Goal: Task Accomplishment & Management: Manage account settings

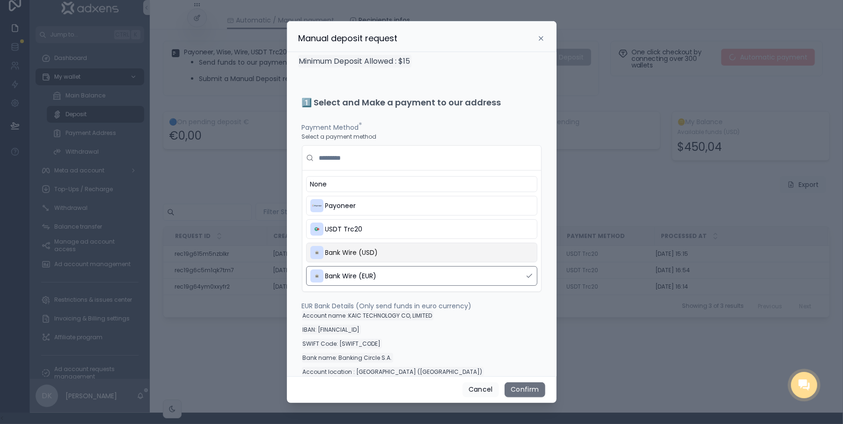
scroll to position [199, 0]
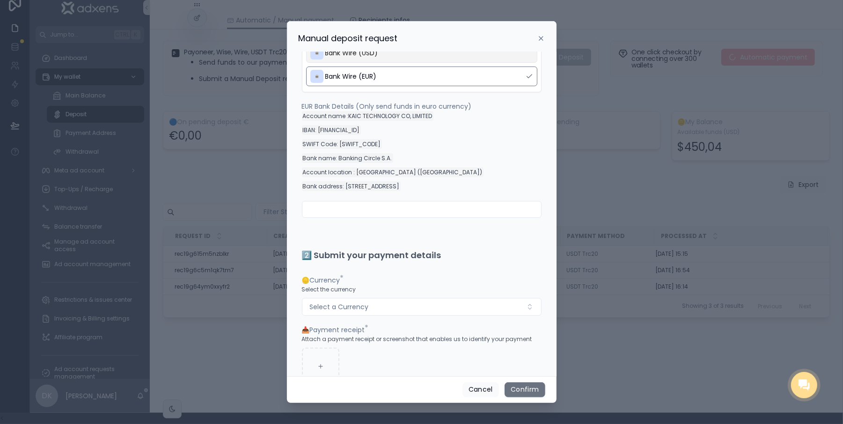
click at [537, 41] on icon at bounding box center [540, 38] width 7 height 7
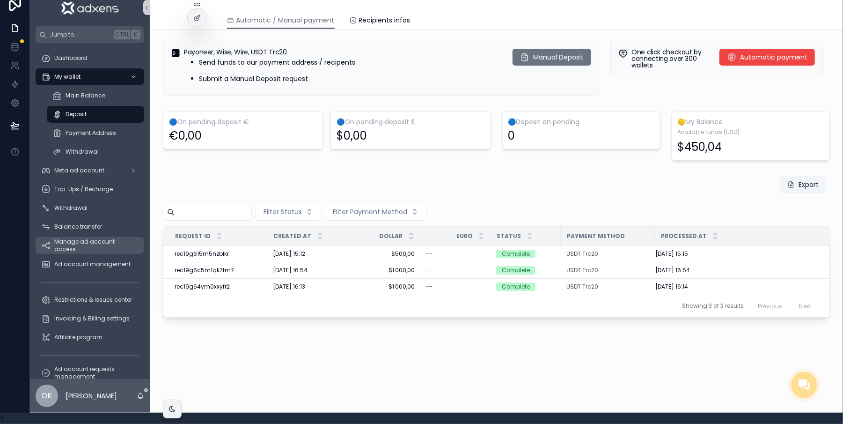
click at [90, 238] on div "Manage ad account access" at bounding box center [89, 245] width 97 height 15
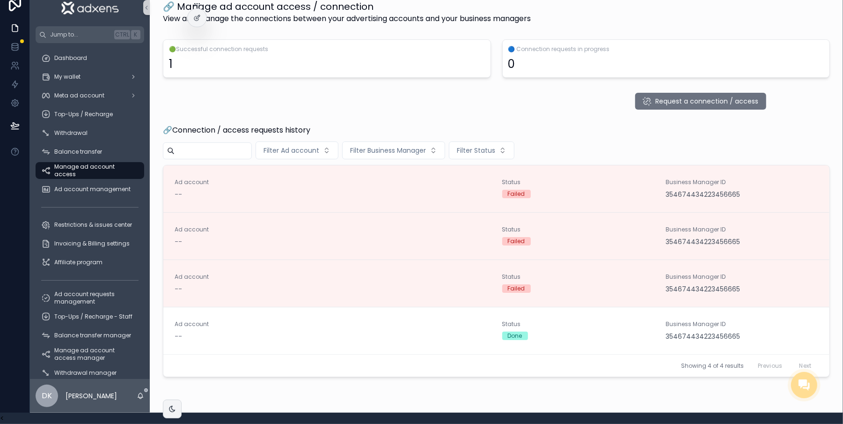
click at [669, 77] on div "🔗 Manage ad account access / connection View and manage the connections between…" at bounding box center [496, 215] width 693 height 452
click at [671, 96] on span "Request a connection / access" at bounding box center [707, 100] width 103 height 9
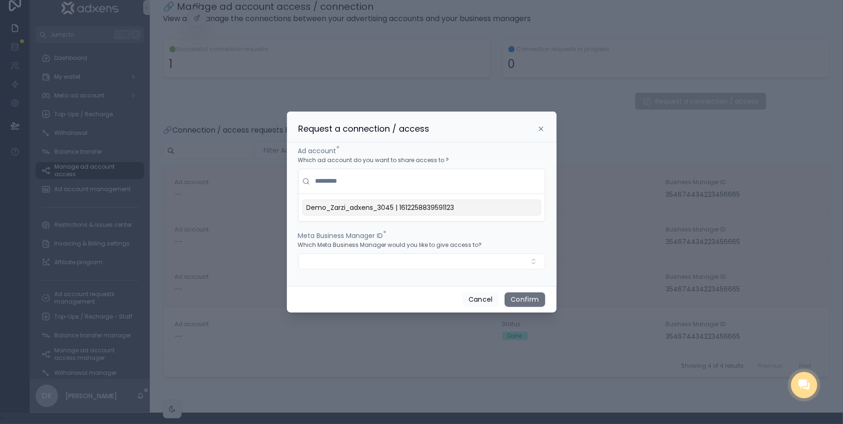
click at [375, 205] on div "Demo_Zarzi_adxens_3045 | 1612258839591123" at bounding box center [421, 207] width 239 height 16
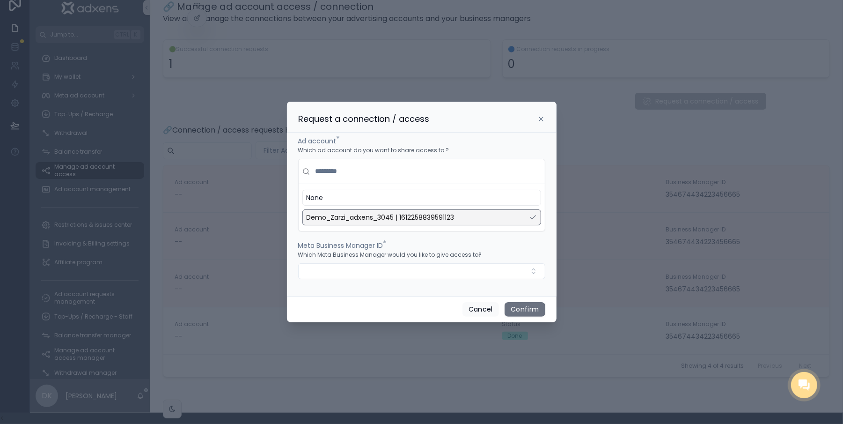
click at [375, 220] on span "Demo_Zarzi_adxens_3045 | 1612258839591123" at bounding box center [381, 217] width 148 height 9
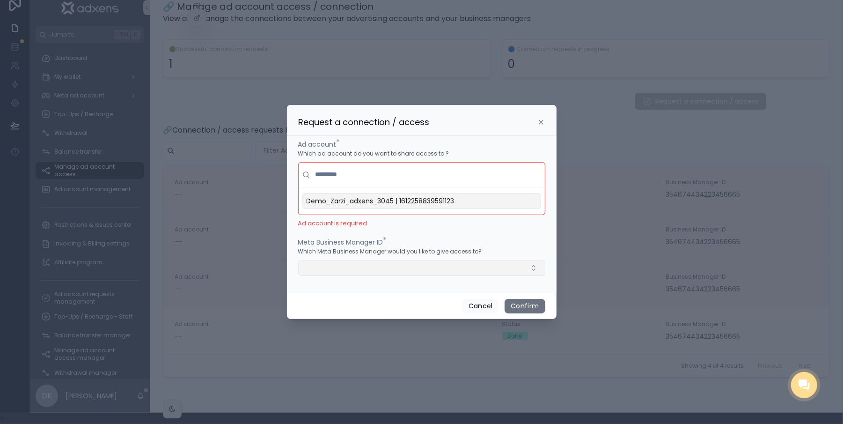
click at [396, 266] on button "Select Button" at bounding box center [421, 268] width 247 height 16
click at [371, 316] on div "New" at bounding box center [417, 309] width 246 height 17
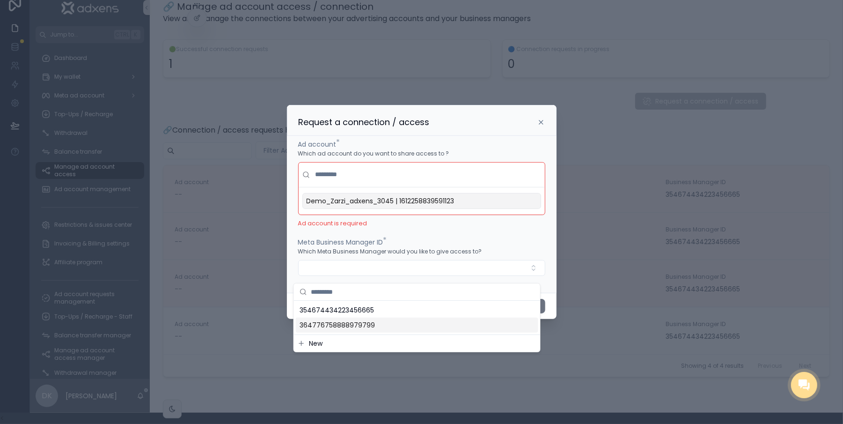
click at [351, 326] on span "364776758888979799" at bounding box center [337, 324] width 75 height 9
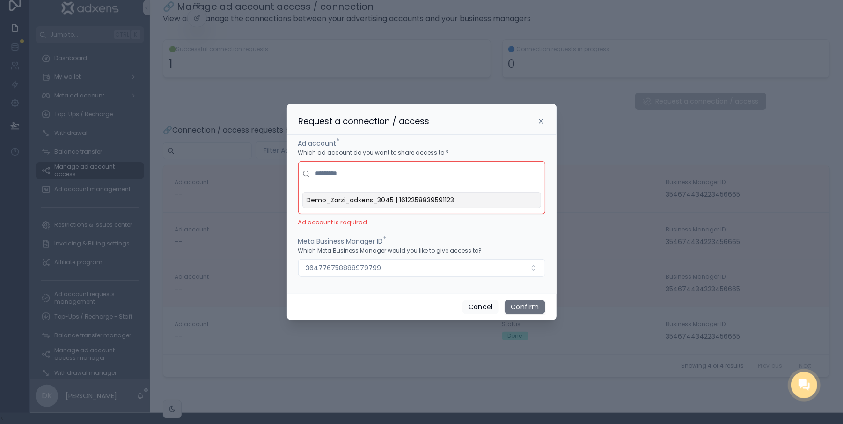
click at [373, 204] on span "Demo_Zarzi_adxens_3045 | 1612258839591123" at bounding box center [381, 199] width 148 height 9
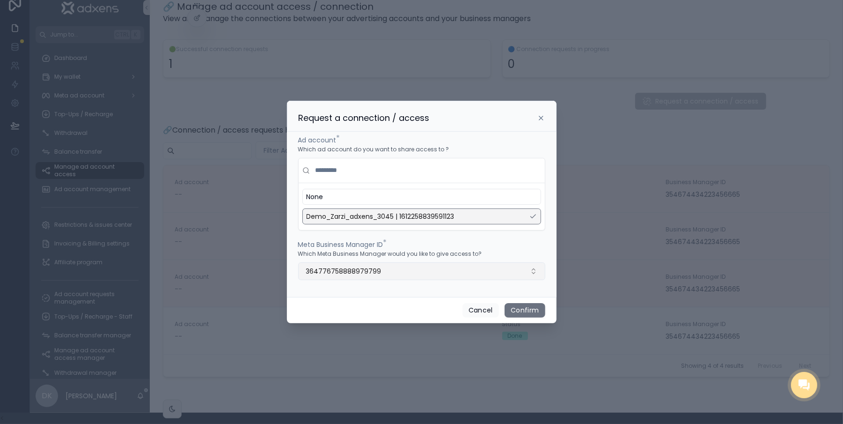
click at [386, 278] on button "364776758888979799" at bounding box center [421, 271] width 247 height 18
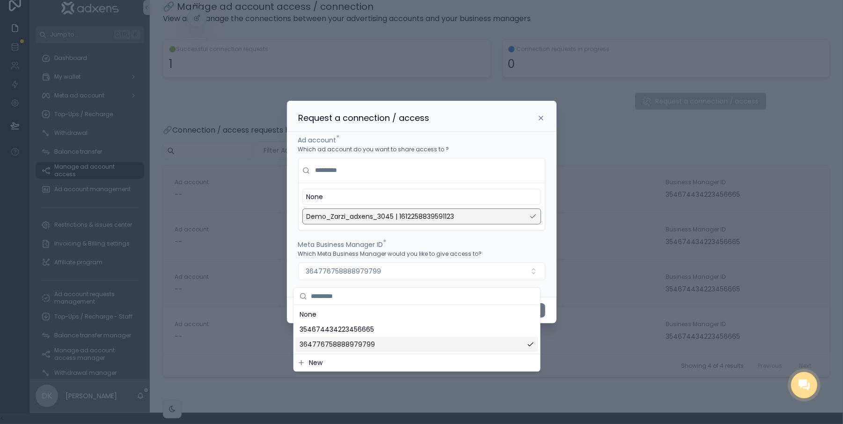
click at [356, 339] on div "364776758888979799" at bounding box center [417, 344] width 243 height 15
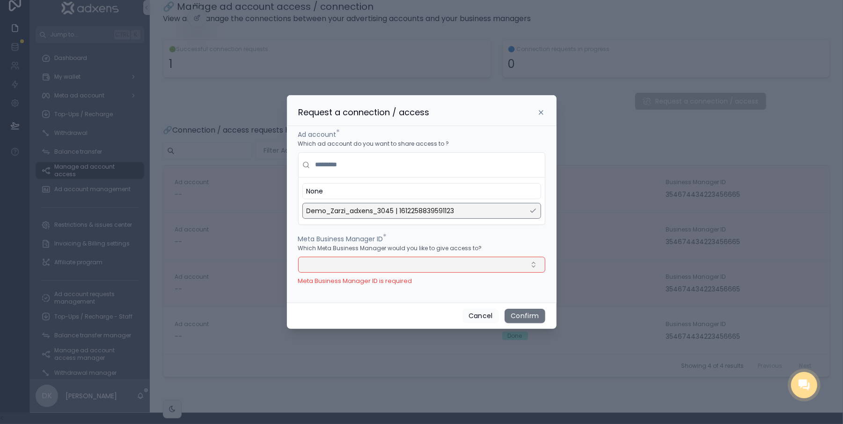
click at [375, 272] on button "Select Button" at bounding box center [421, 265] width 247 height 16
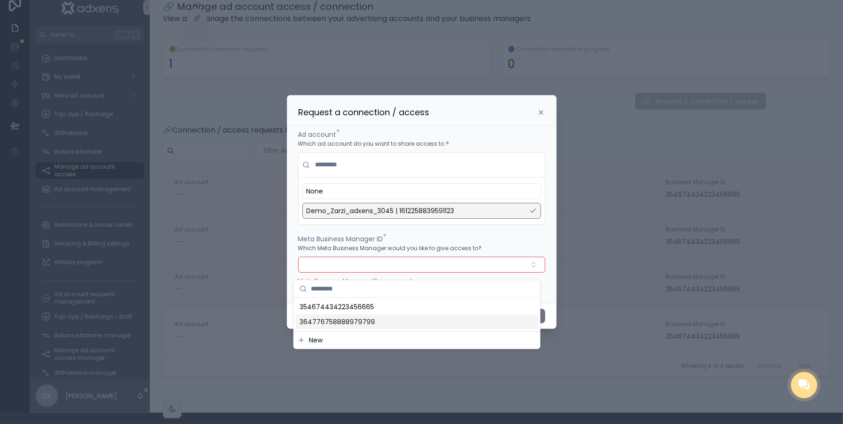
click at [374, 319] on div "364776758888979799" at bounding box center [417, 321] width 243 height 15
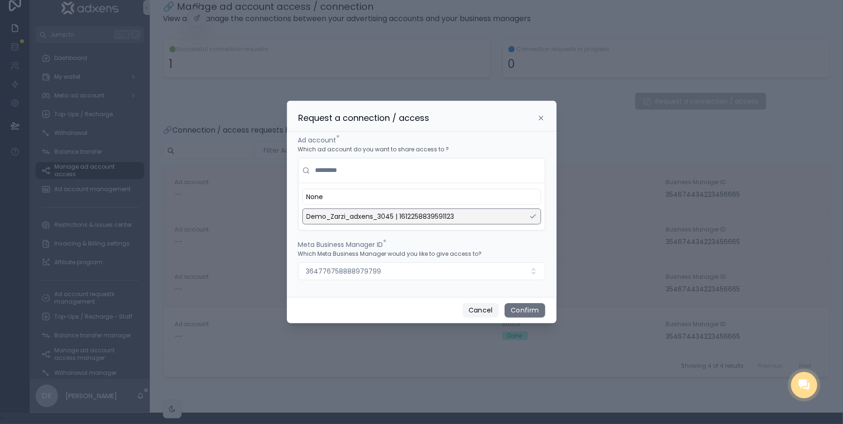
click at [482, 318] on button "Cancel" at bounding box center [481, 310] width 37 height 15
